Goal: Task Accomplishment & Management: Use online tool/utility

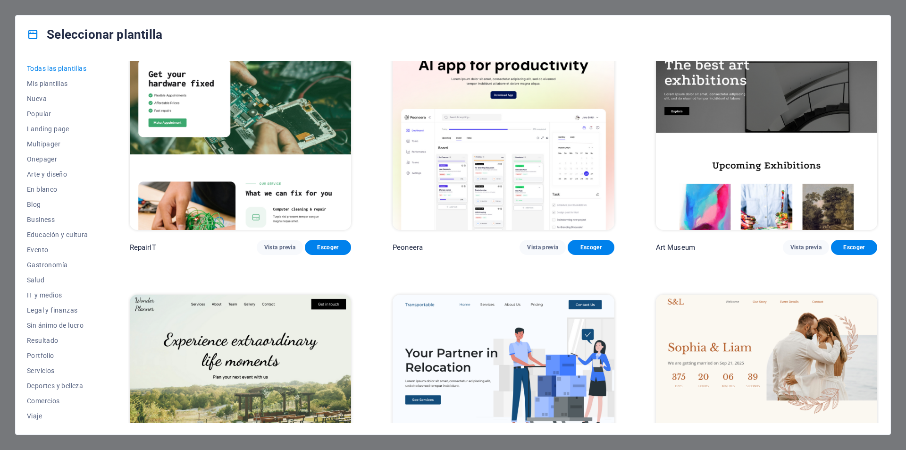
scroll to position [236, 0]
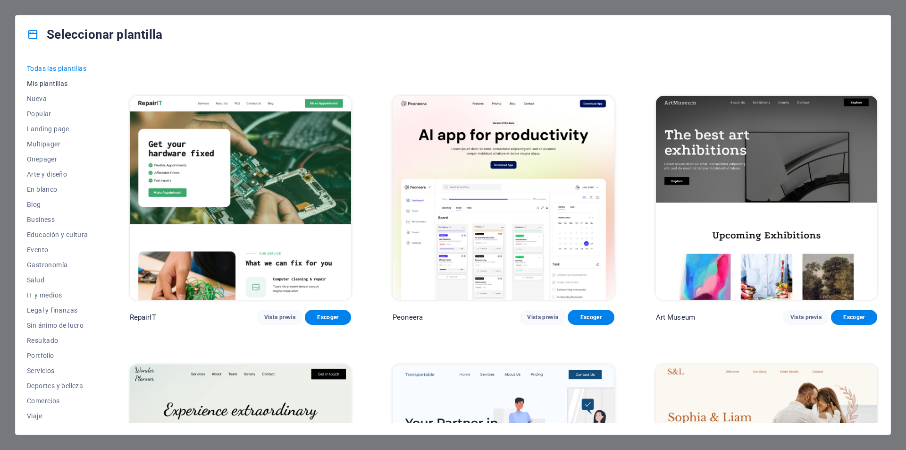
click at [57, 82] on span "Mis plantillas" at bounding box center [57, 84] width 61 height 8
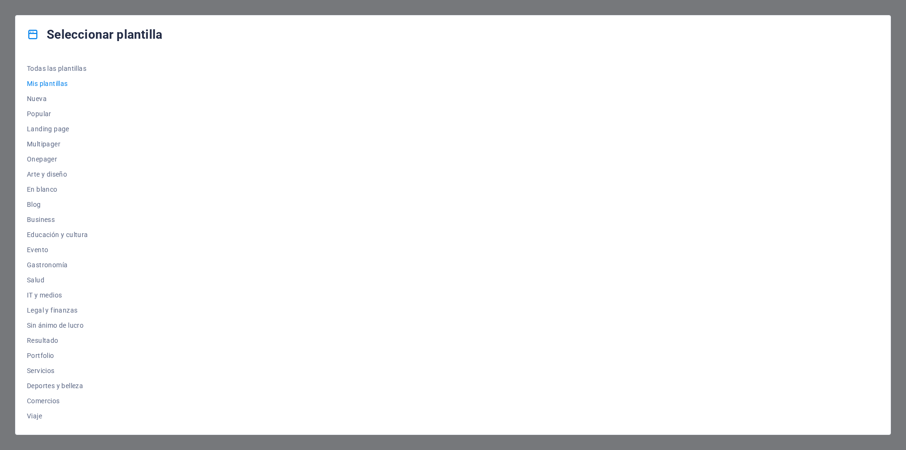
scroll to position [0, 0]
click at [40, 99] on span "Nueva" at bounding box center [57, 99] width 61 height 8
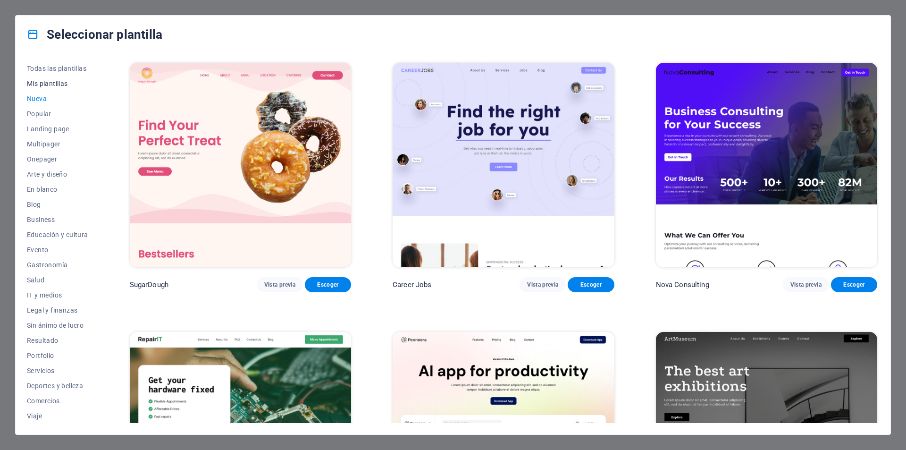
click at [44, 90] on button "Mis plantillas" at bounding box center [57, 83] width 61 height 15
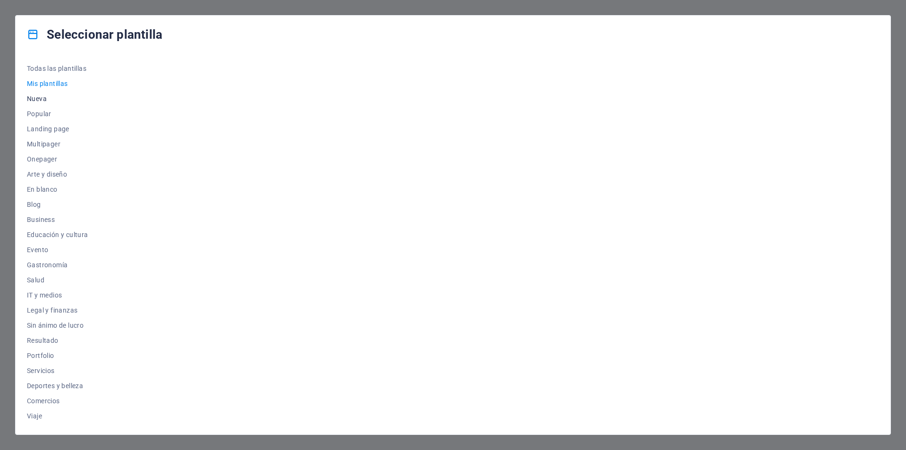
click at [43, 96] on span "Nueva" at bounding box center [57, 99] width 61 height 8
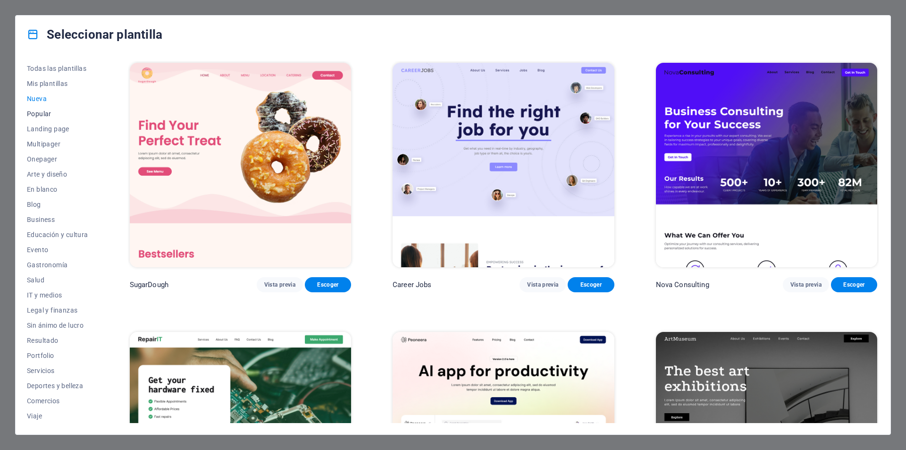
click at [40, 117] on button "Popular" at bounding box center [57, 113] width 61 height 15
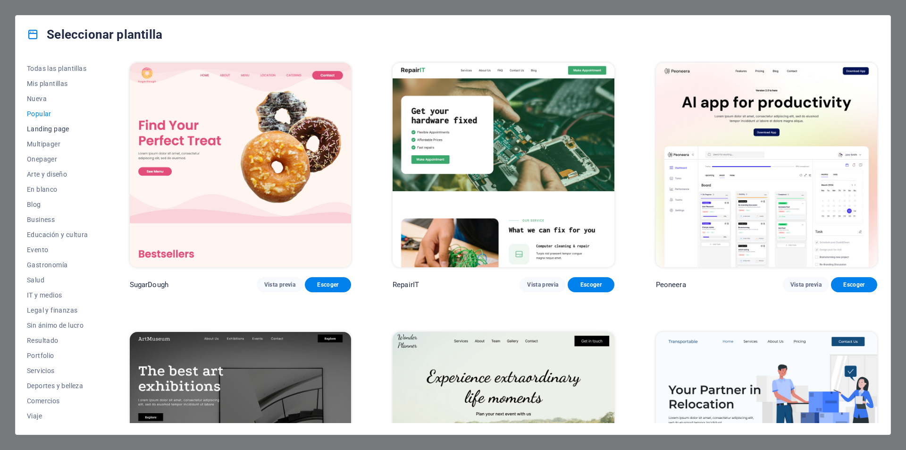
click at [42, 126] on span "Landing page" at bounding box center [57, 129] width 61 height 8
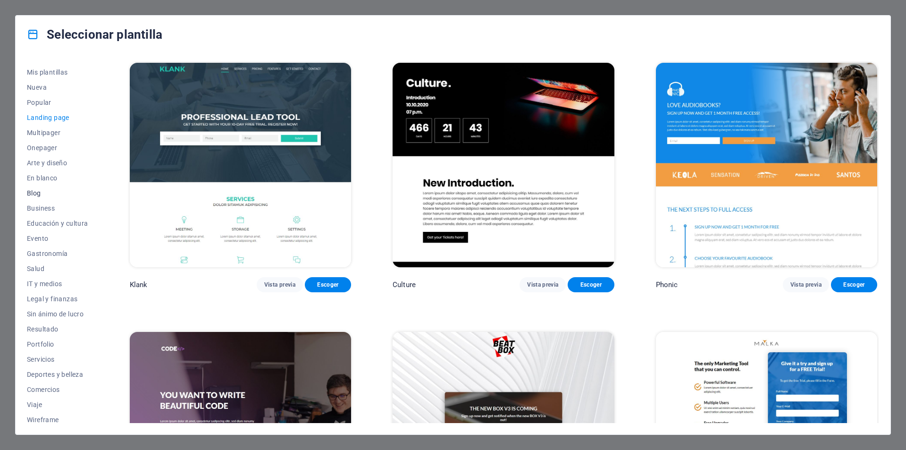
scroll to position [16, 0]
click at [38, 401] on span "Viaje" at bounding box center [57, 400] width 61 height 8
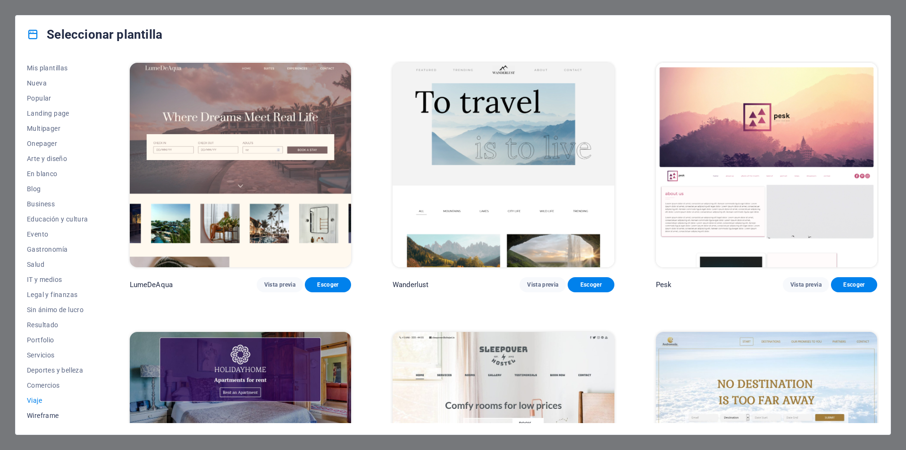
click at [45, 417] on span "Wireframe" at bounding box center [57, 415] width 61 height 8
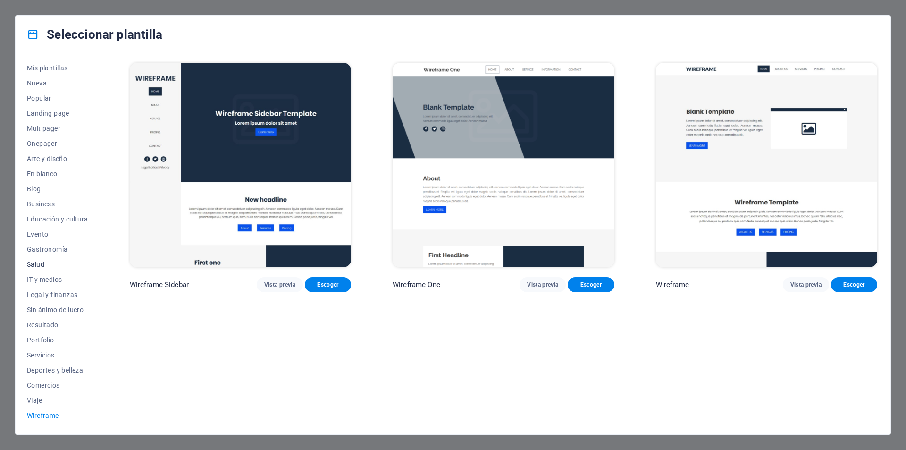
click at [33, 265] on span "Salud" at bounding box center [57, 264] width 61 height 8
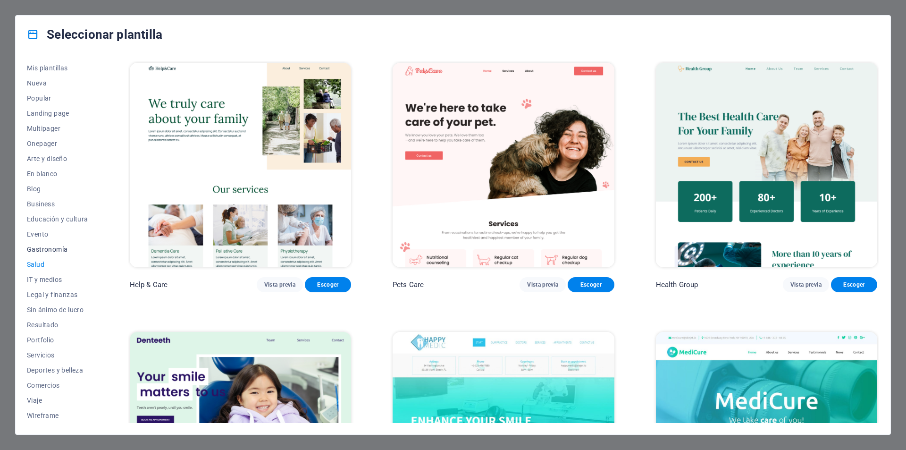
click at [38, 249] on span "Gastronomía" at bounding box center [57, 249] width 61 height 8
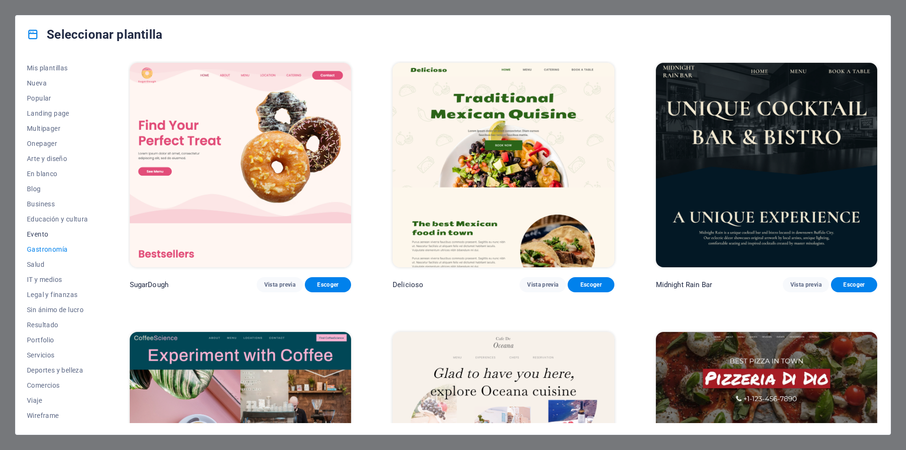
click at [33, 234] on span "Evento" at bounding box center [57, 234] width 61 height 8
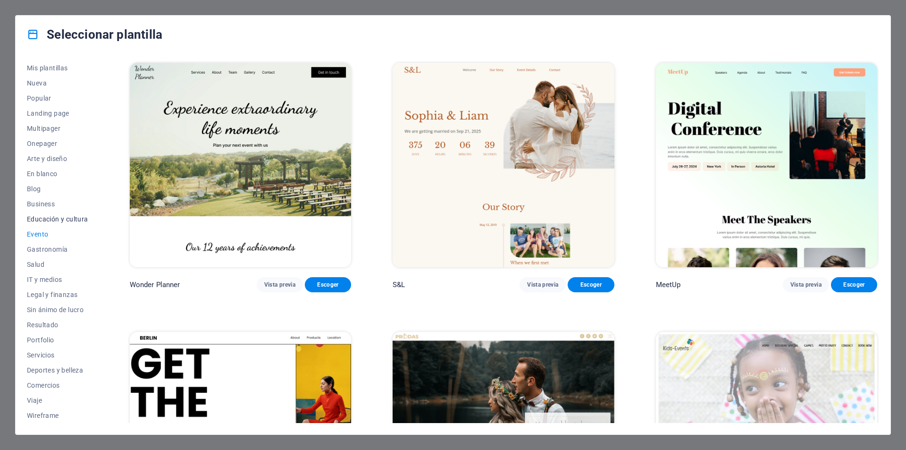
click at [30, 224] on button "Educación y cultura" at bounding box center [57, 218] width 61 height 15
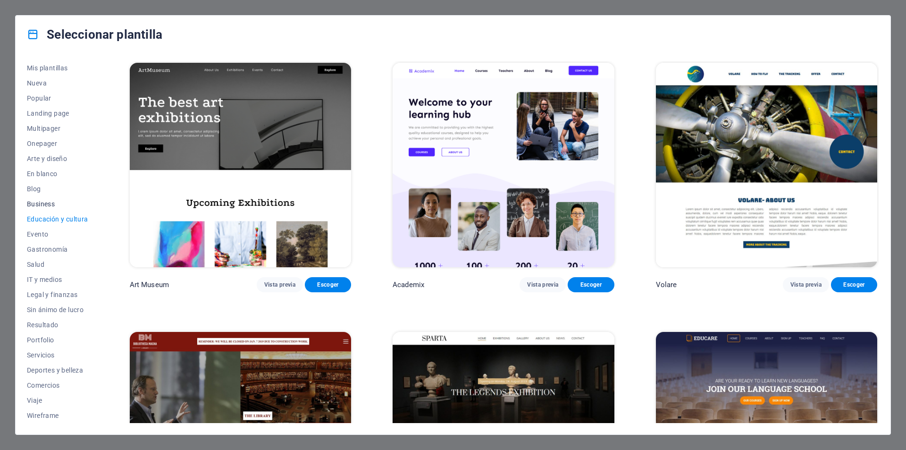
click at [29, 208] on button "Business" at bounding box center [57, 203] width 61 height 15
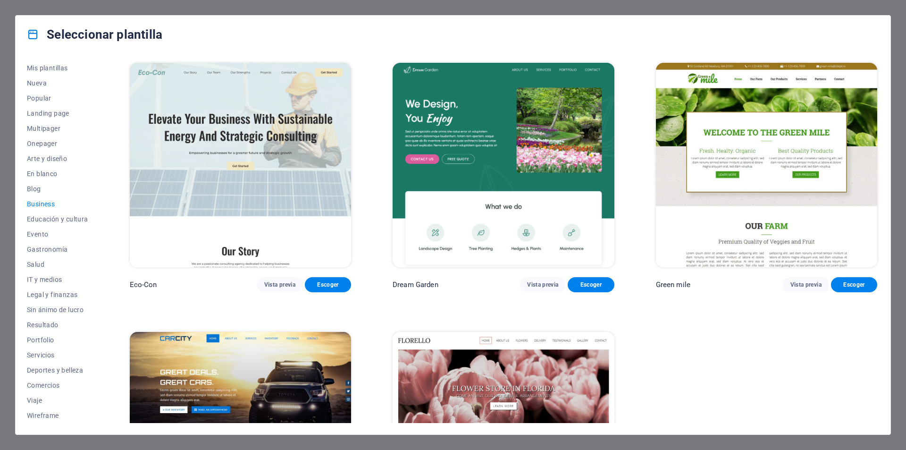
click at [29, 206] on span "Business" at bounding box center [57, 204] width 61 height 8
click at [31, 193] on button "Blog" at bounding box center [57, 188] width 61 height 15
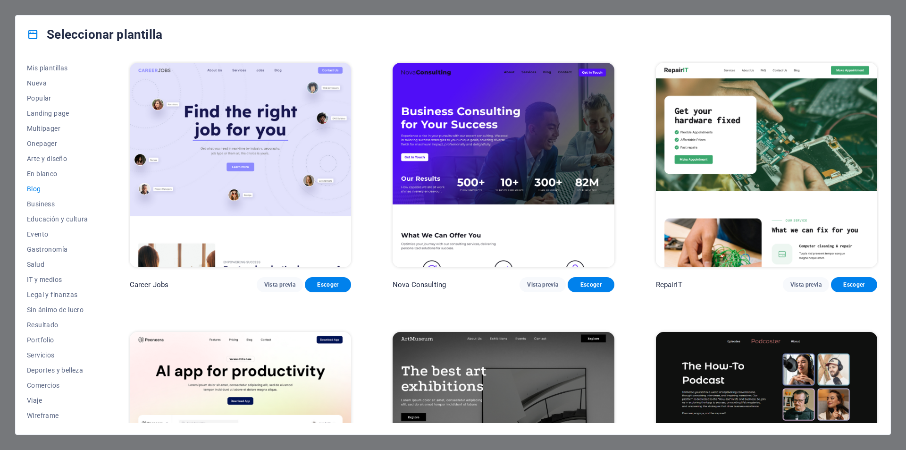
click at [31, 185] on span "Blog" at bounding box center [57, 189] width 61 height 8
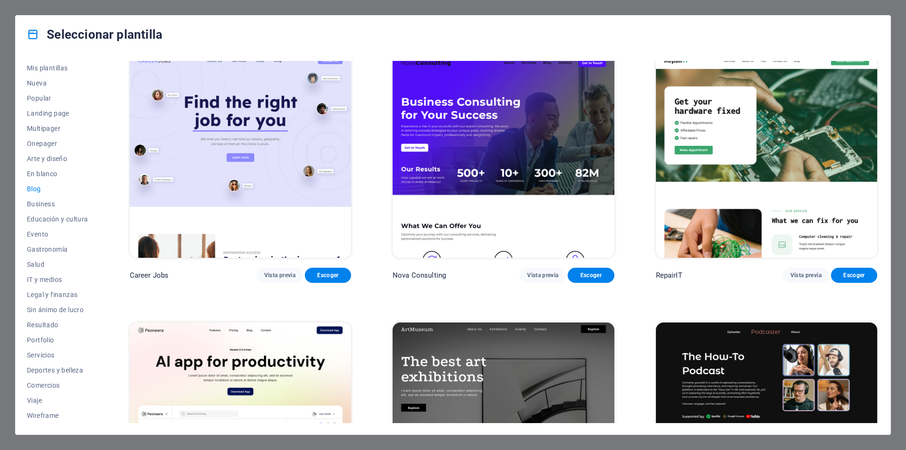
scroll to position [0, 0]
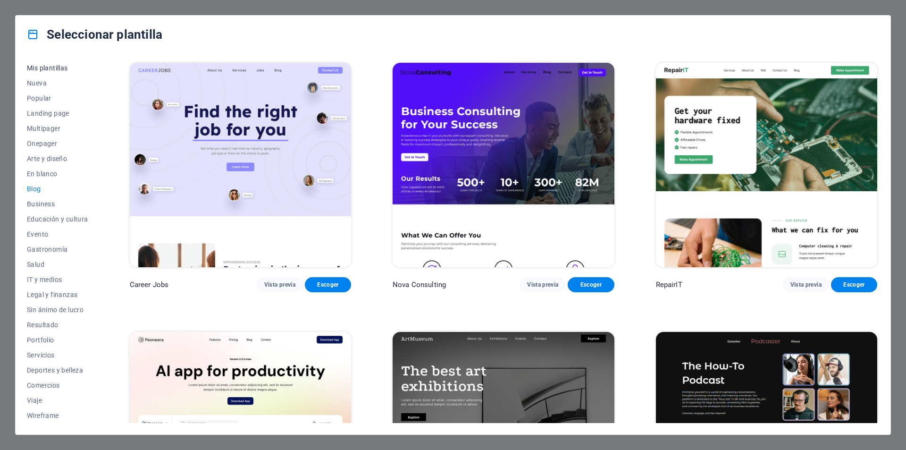
click at [54, 66] on span "Mis plantillas" at bounding box center [57, 68] width 61 height 8
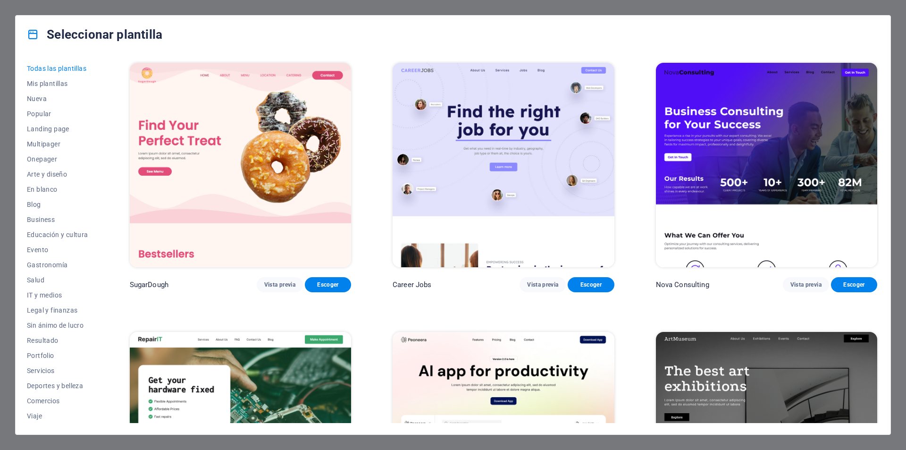
click at [289, 131] on img at bounding box center [240, 165] width 221 height 204
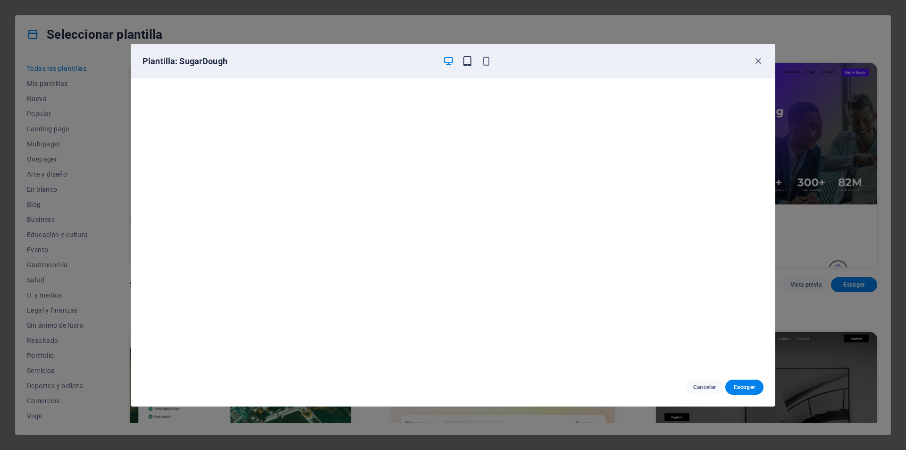
click at [466, 61] on icon "button" at bounding box center [467, 61] width 11 height 11
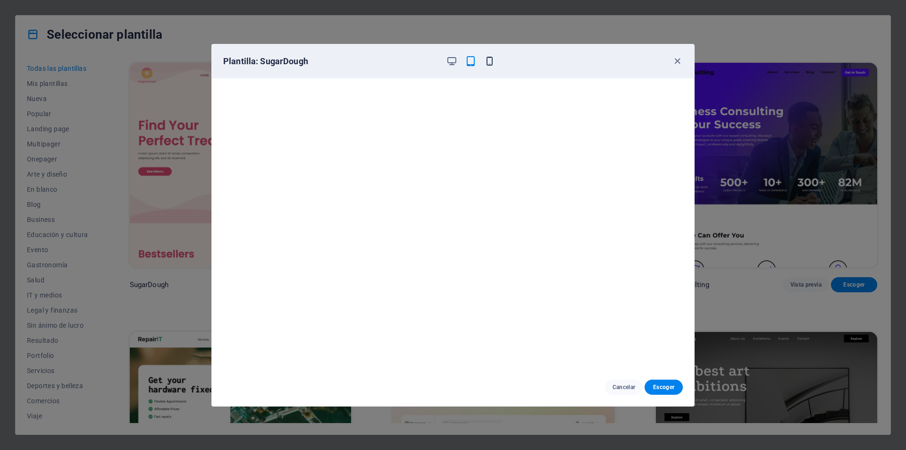
click at [491, 60] on icon "button" at bounding box center [489, 61] width 11 height 11
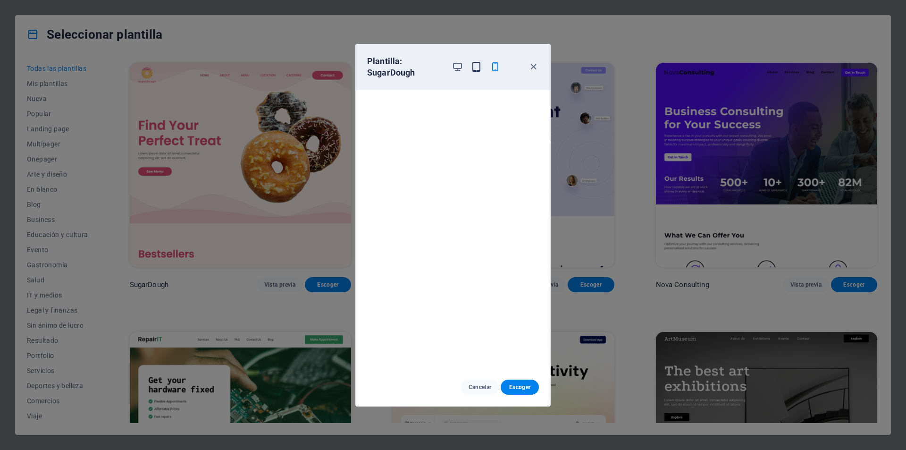
click at [479, 62] on icon "button" at bounding box center [476, 66] width 11 height 11
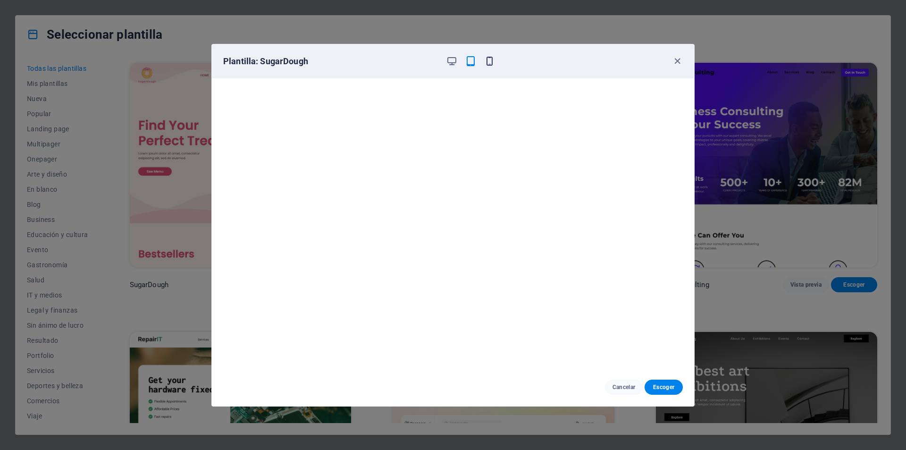
click at [484, 60] on icon "button" at bounding box center [489, 61] width 11 height 11
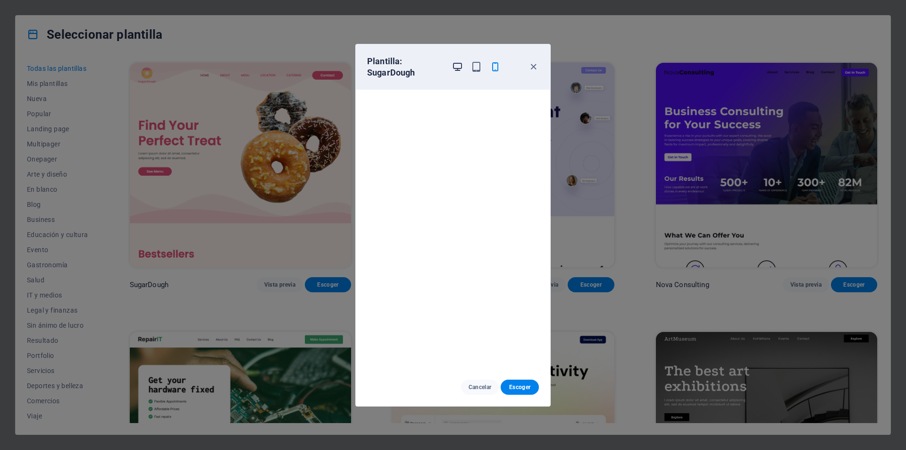
click at [462, 64] on icon "button" at bounding box center [457, 66] width 11 height 11
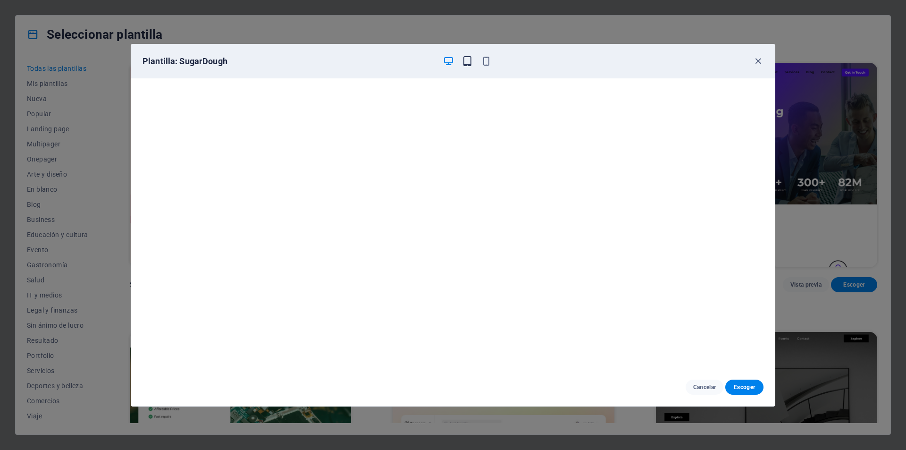
click at [465, 62] on icon "button" at bounding box center [467, 61] width 11 height 11
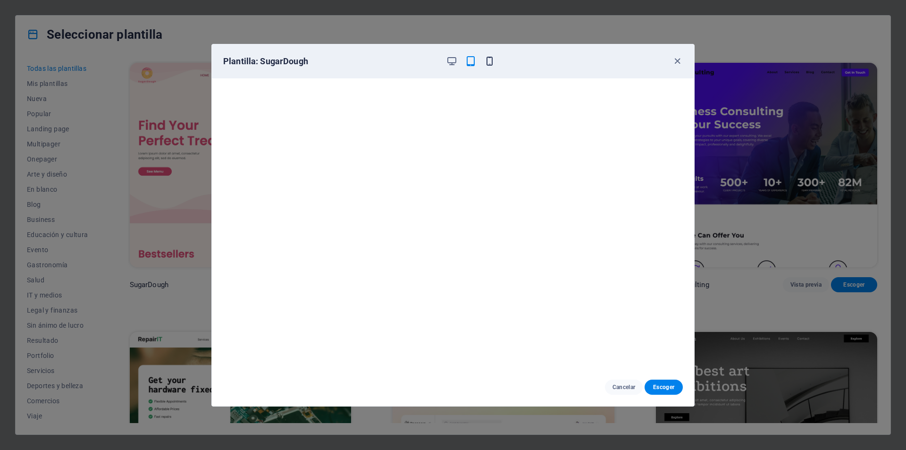
click at [483, 58] on div at bounding box center [470, 61] width 49 height 11
click at [486, 60] on icon "button" at bounding box center [489, 61] width 11 height 11
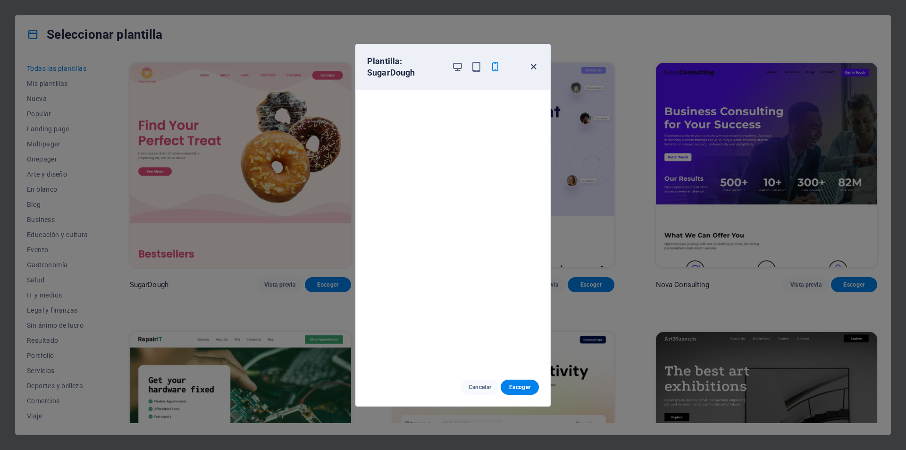
click at [533, 67] on icon "button" at bounding box center [533, 66] width 11 height 11
